Goal: Information Seeking & Learning: Learn about a topic

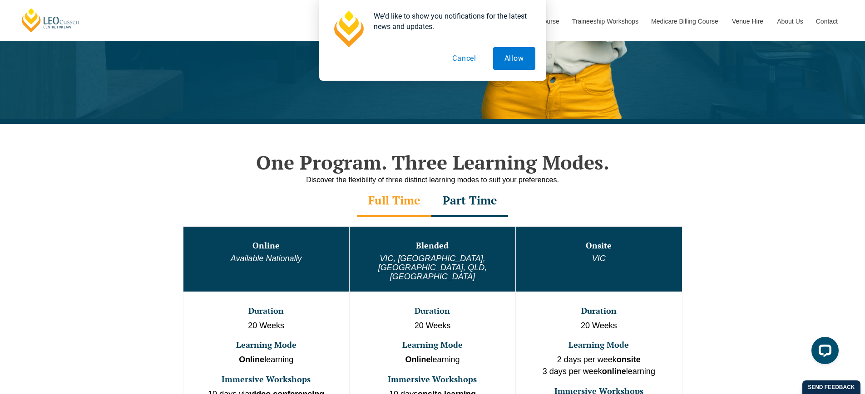
scroll to position [287, 0]
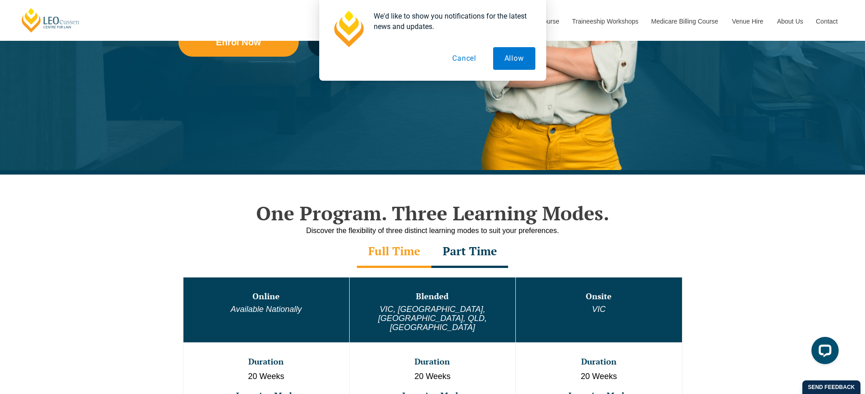
click at [466, 61] on button "Cancel" at bounding box center [464, 58] width 47 height 23
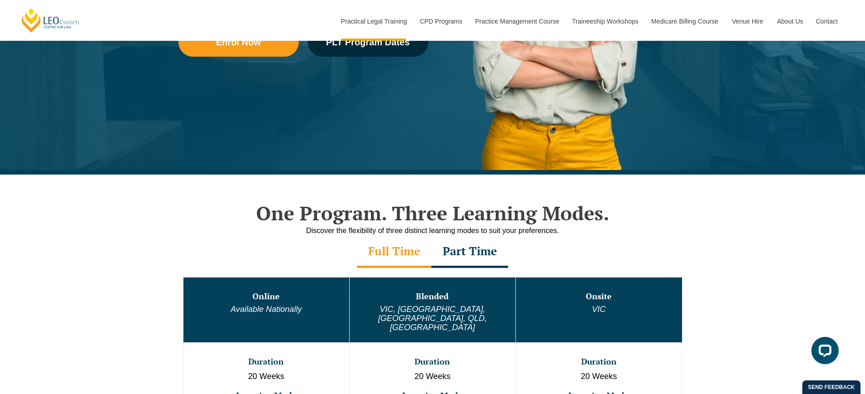
click at [259, 288] on td "Online Available Nationally" at bounding box center [266, 309] width 166 height 65
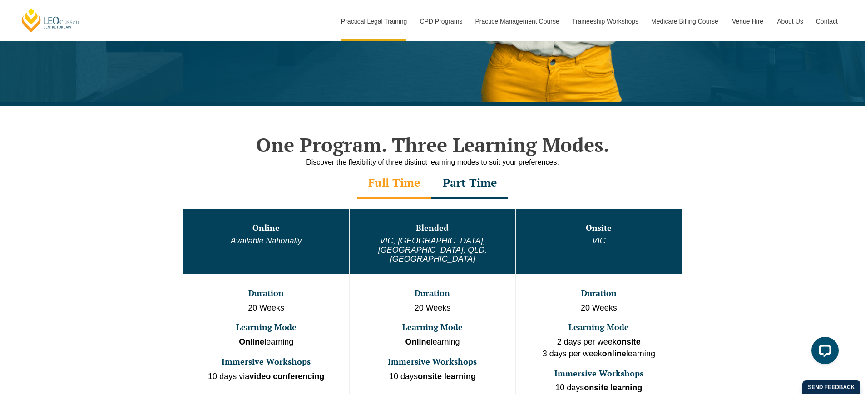
scroll to position [375, 0]
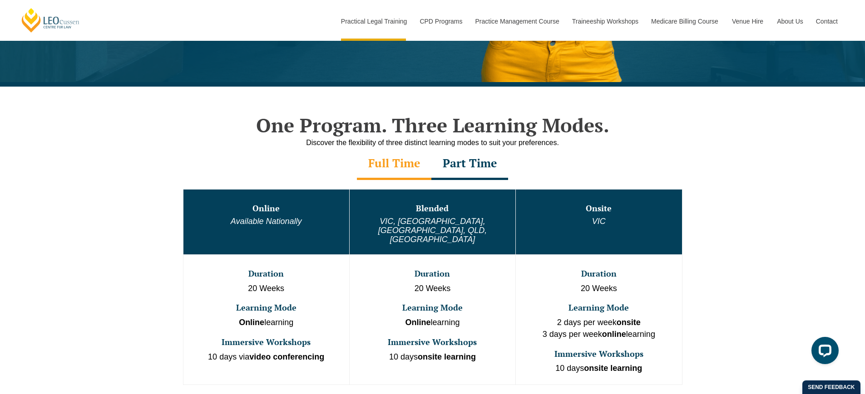
click at [486, 149] on div "Part Time" at bounding box center [469, 164] width 77 height 32
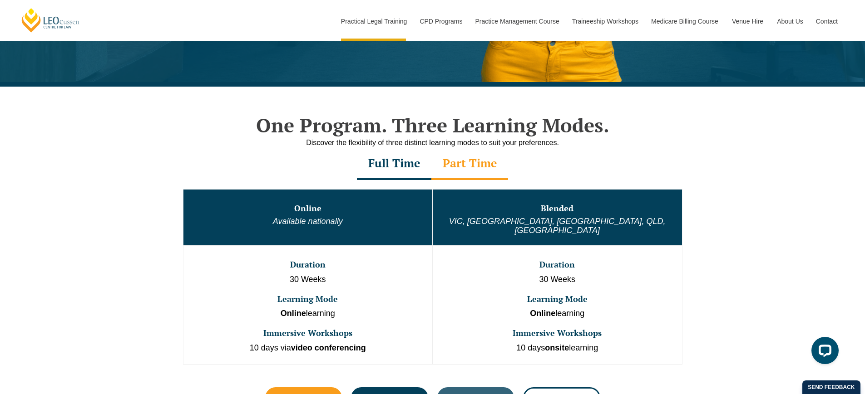
click at [401, 161] on div "Full Time" at bounding box center [394, 164] width 74 height 32
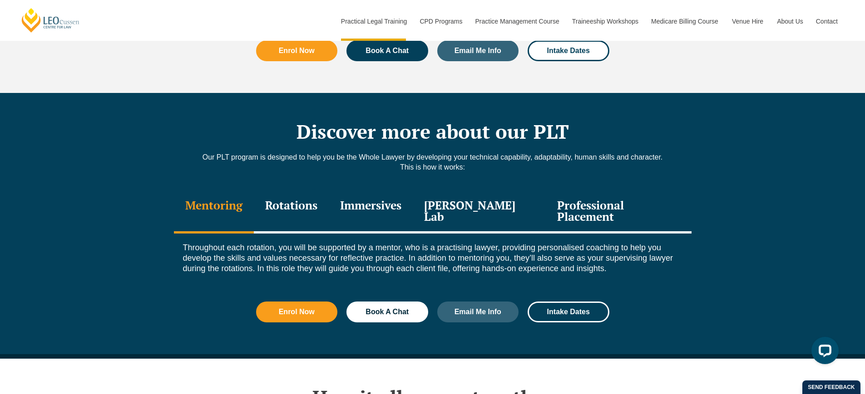
scroll to position [1228, 0]
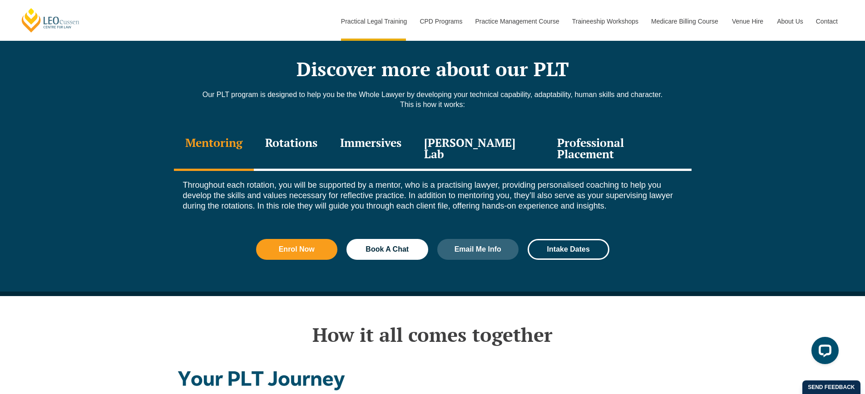
click at [324, 133] on div "Rotations" at bounding box center [291, 149] width 75 height 43
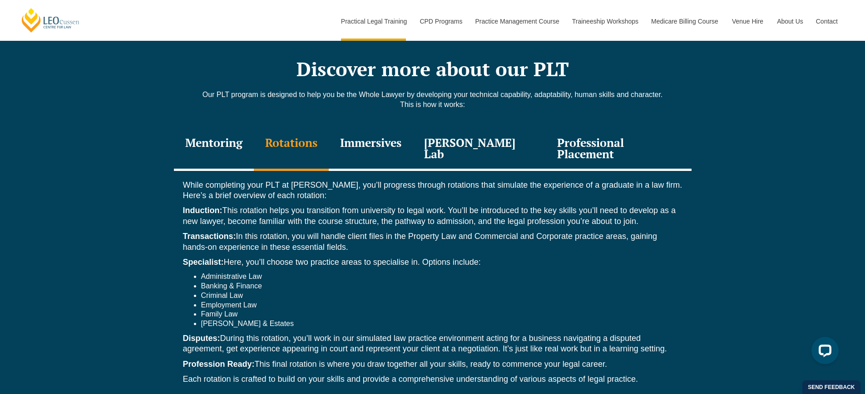
click at [386, 128] on div "Immersives" at bounding box center [371, 149] width 84 height 43
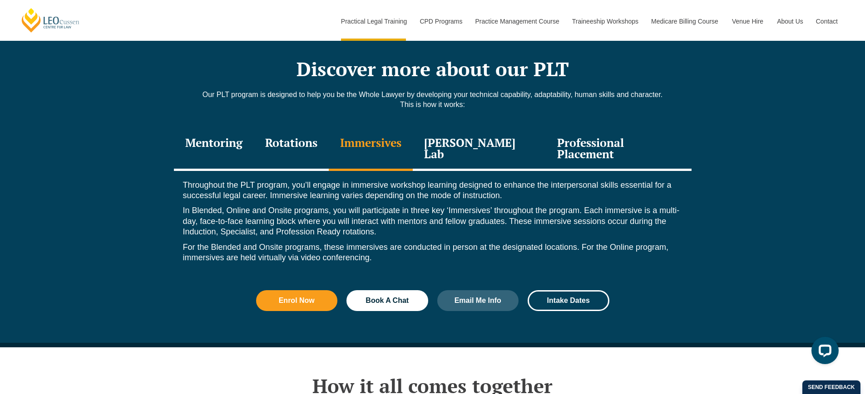
click at [455, 128] on div "[PERSON_NAME] Lab" at bounding box center [479, 149] width 133 height 43
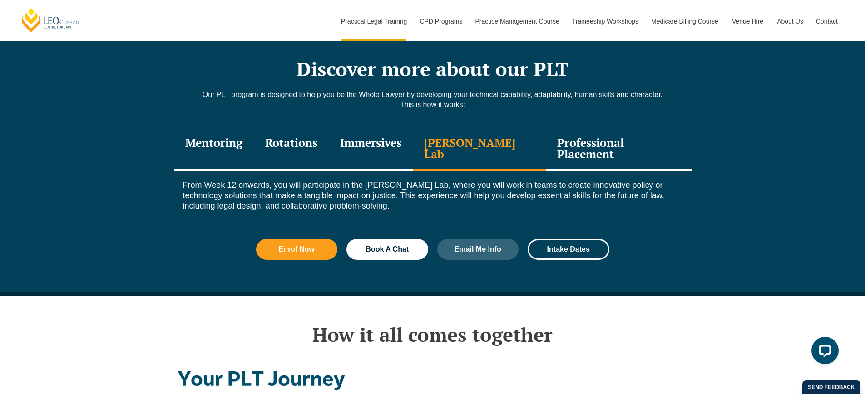
click at [575, 129] on div "Professional Placement" at bounding box center [618, 149] width 145 height 43
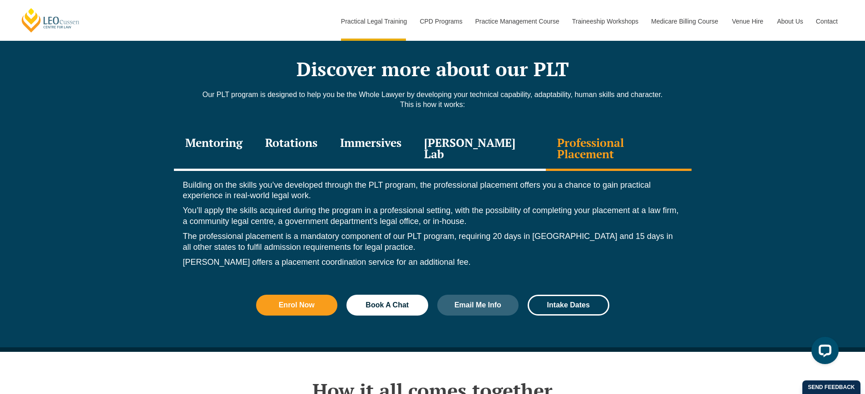
click at [301, 129] on div "Rotations" at bounding box center [291, 149] width 75 height 43
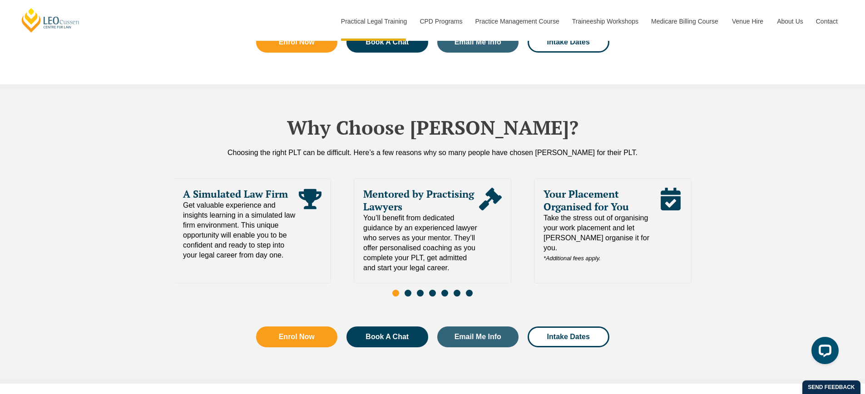
scroll to position [2063, 0]
